Goal: Contribute content: Contribute content

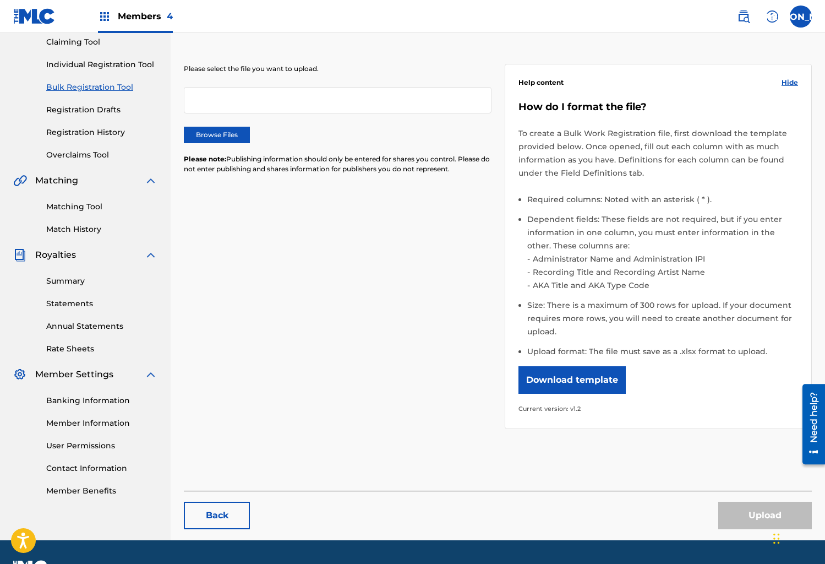
click at [223, 106] on div at bounding box center [338, 100] width 308 height 26
click at [231, 133] on label "Browse Files" at bounding box center [217, 135] width 66 height 17
click at [0, 0] on input "Browse Files" at bounding box center [0, 0] width 0 height 0
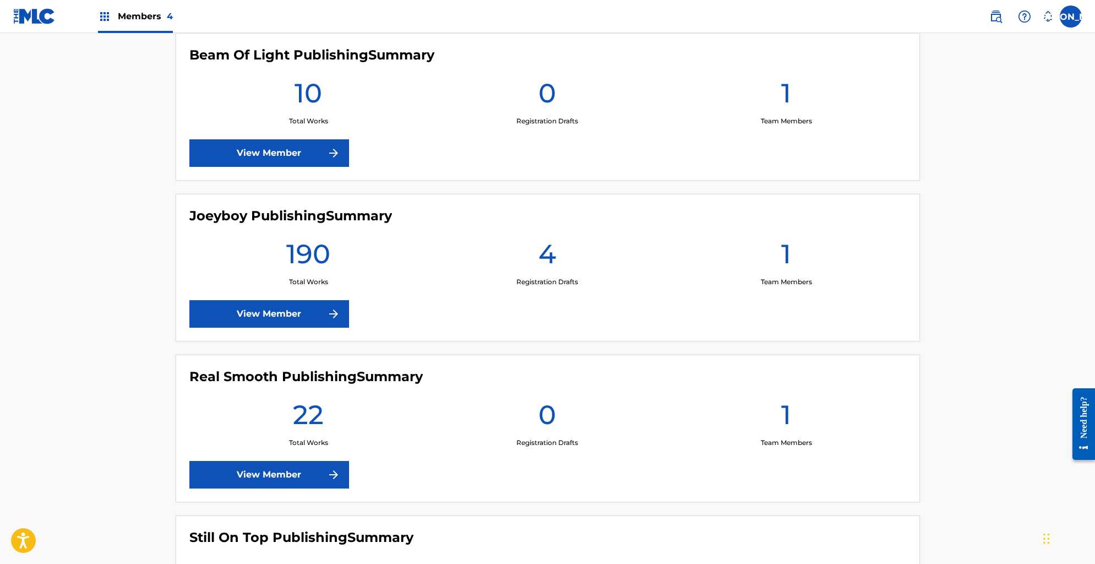
scroll to position [81, 0]
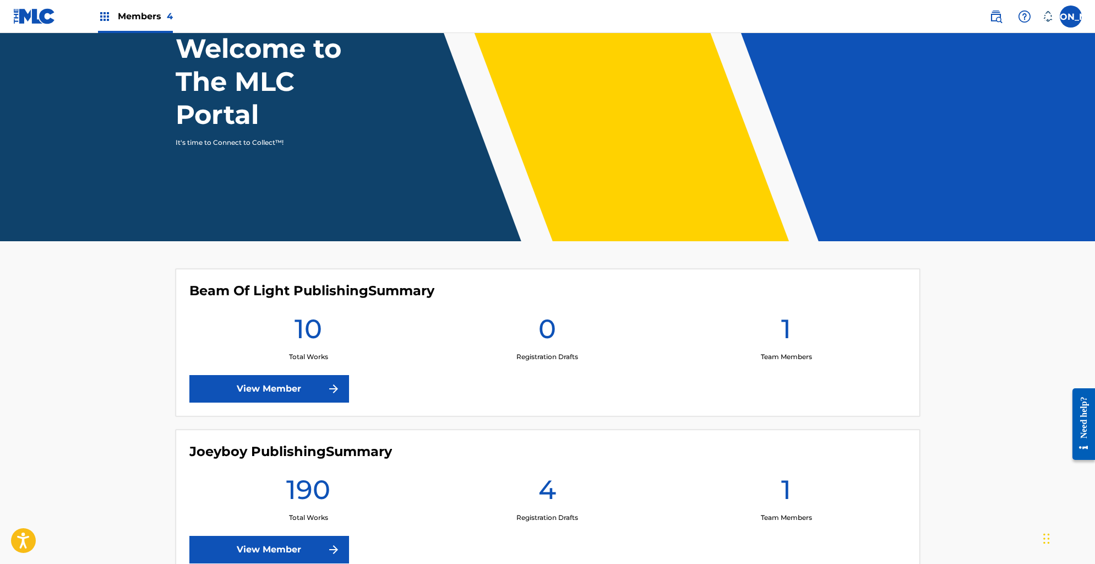
click at [236, 530] on div "Joeyboy Publishing Summary 190 Total Works 4 Registration Drafts 1 Team Members…" at bounding box center [548, 503] width 744 height 148
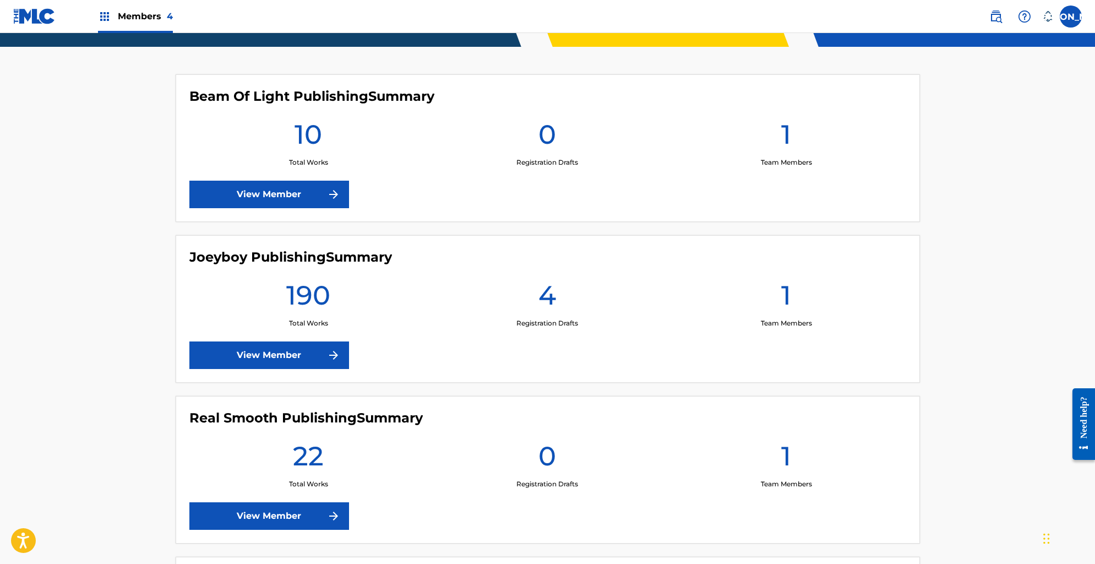
scroll to position [260, 0]
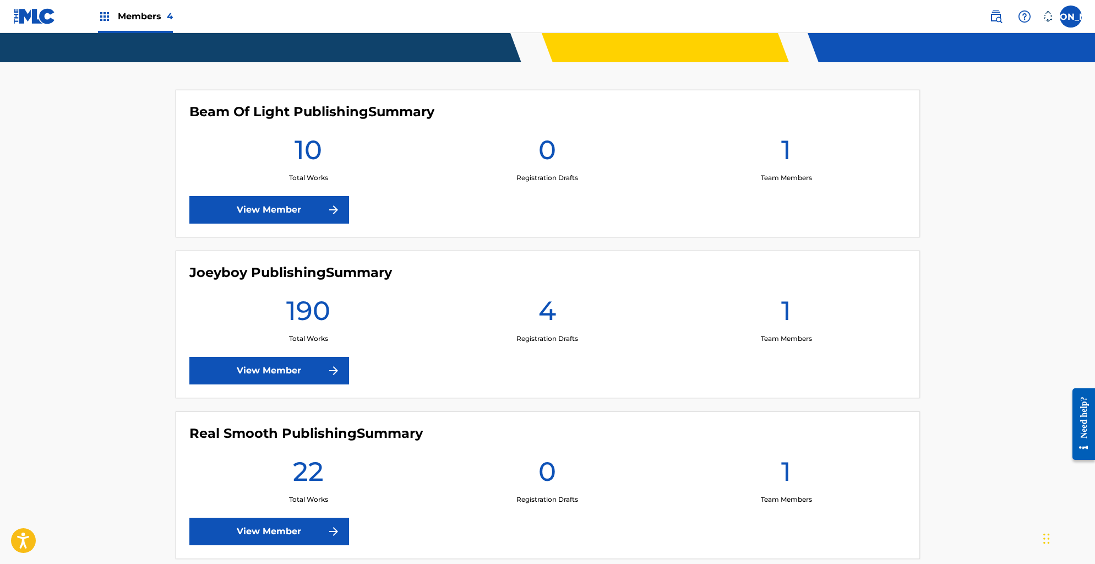
click at [254, 365] on link "View Member" at bounding box center [269, 371] width 160 height 28
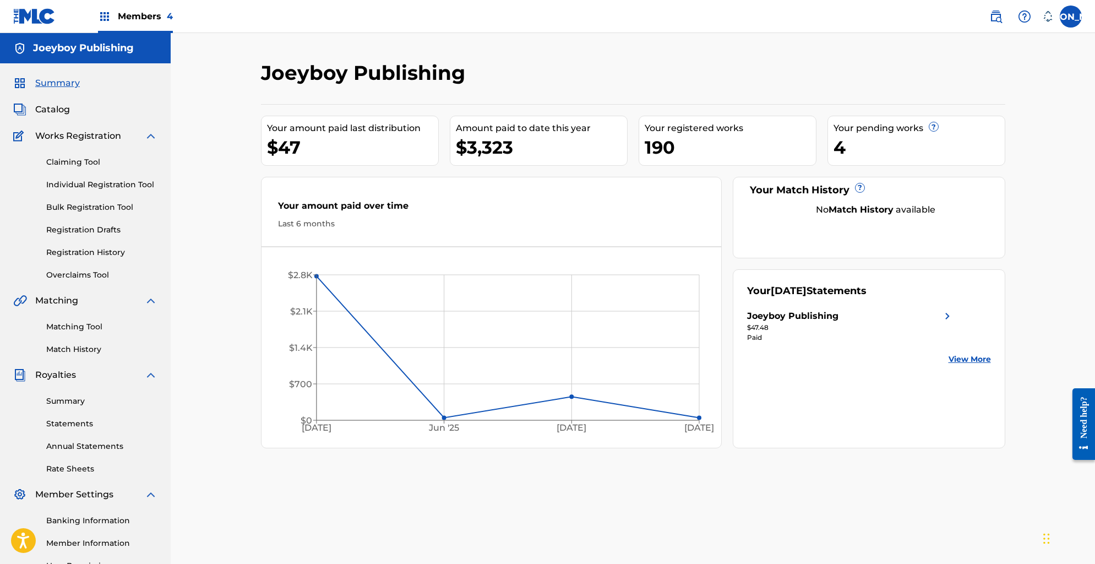
click at [72, 211] on link "Bulk Registration Tool" at bounding box center [101, 207] width 111 height 12
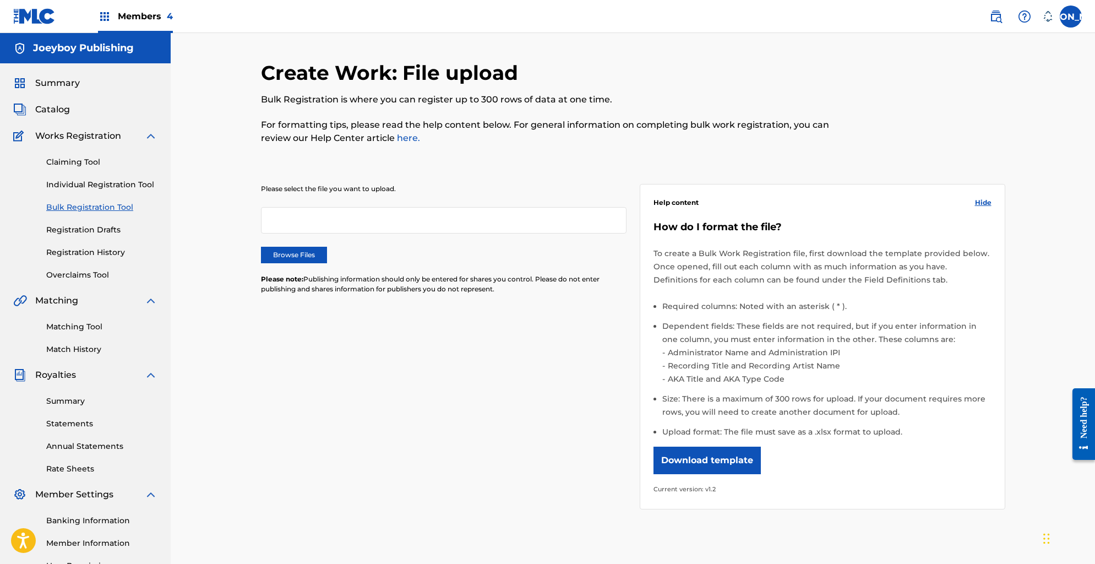
click at [331, 221] on div at bounding box center [443, 220] width 365 height 26
click at [308, 254] on label "Browse Files" at bounding box center [294, 255] width 66 height 17
click at [0, 0] on input "Browse Files" at bounding box center [0, 0] width 0 height 0
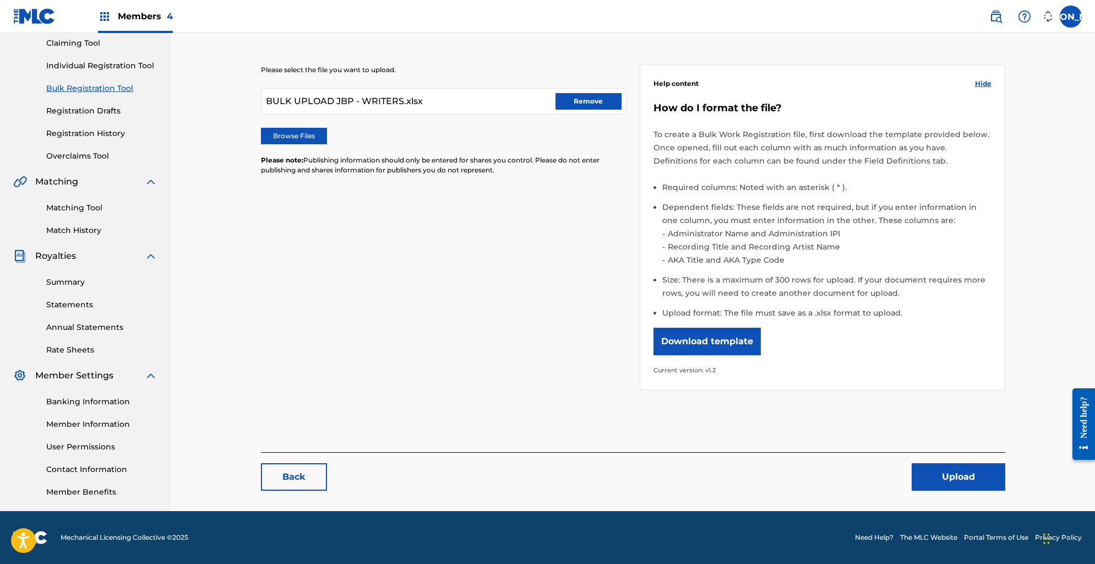
click at [825, 478] on button "Upload" at bounding box center [959, 477] width 94 height 28
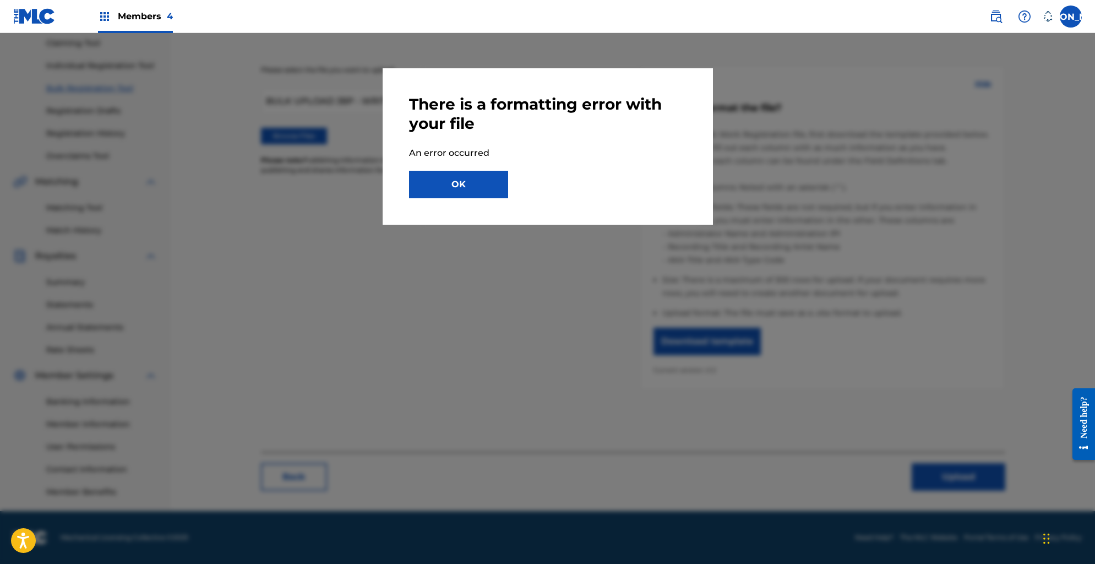
click at [441, 163] on div "There is a formatting error with your file An error occurred OK" at bounding box center [547, 146] width 277 height 103
click at [452, 182] on button "OK" at bounding box center [458, 185] width 99 height 28
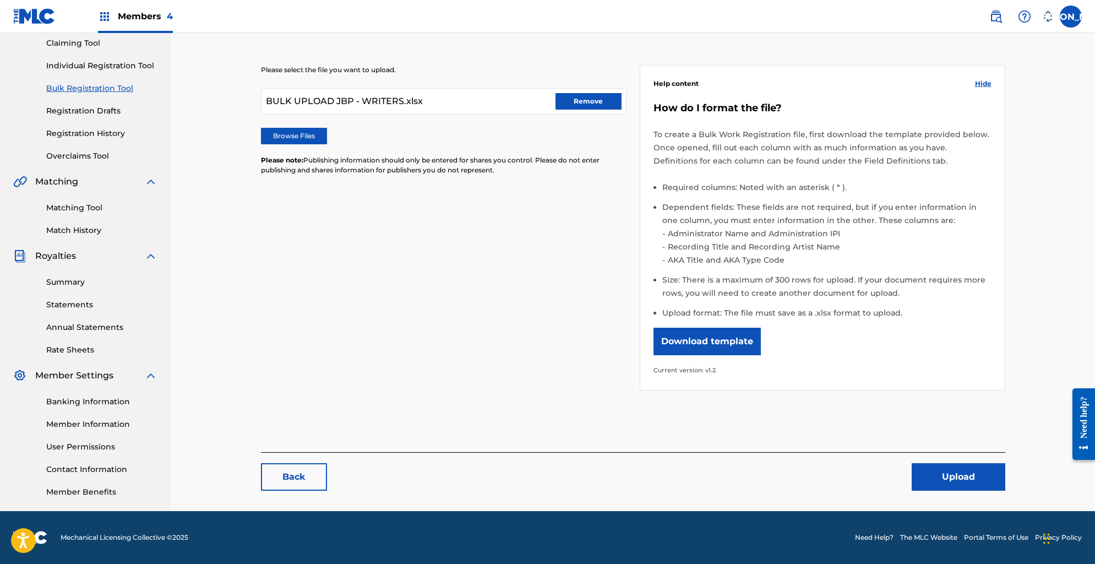
click at [570, 86] on div "Please select the file you want to upload. BULK UPLOAD JBP - WRITERS.xlsx Remov…" at bounding box center [443, 126] width 365 height 123
click at [577, 102] on button "Remove" at bounding box center [588, 101] width 66 height 17
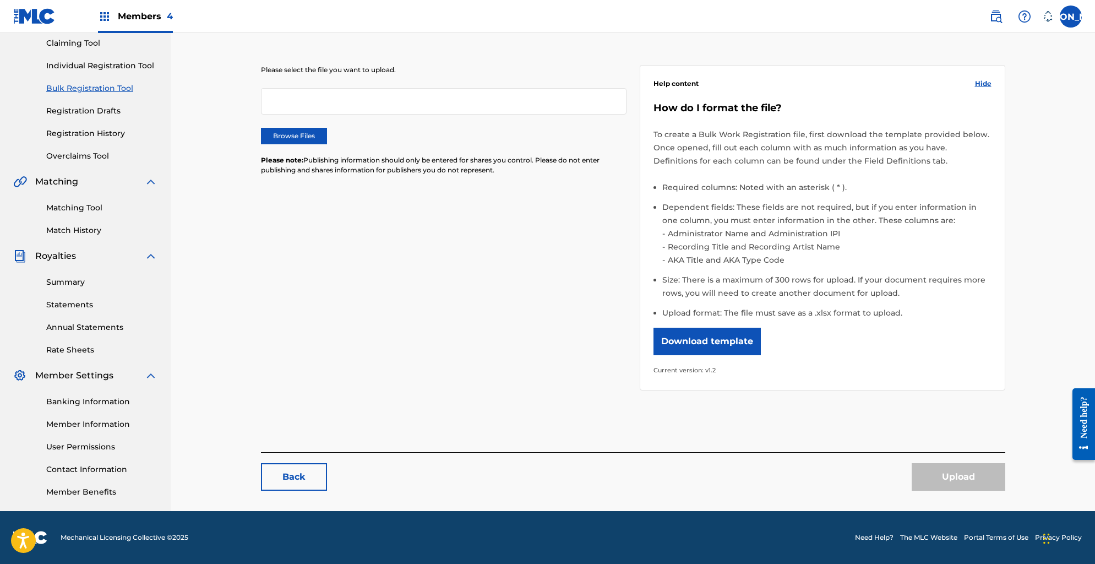
click at [825, 11] on label at bounding box center [1071, 17] width 22 height 22
click at [825, 17] on input "JA Jose Armada Jr. musicuprecords@hotmail.com Notification Preferences Profile …" at bounding box center [1071, 17] width 0 height 0
click at [825, 157] on p "Log out" at bounding box center [964, 156] width 26 height 10
click at [825, 17] on input "JA Jose Armada Jr. musicuprecords@hotmail.com Notification Preferences Profile …" at bounding box center [1071, 17] width 0 height 0
